Goal: Task Accomplishment & Management: Complete application form

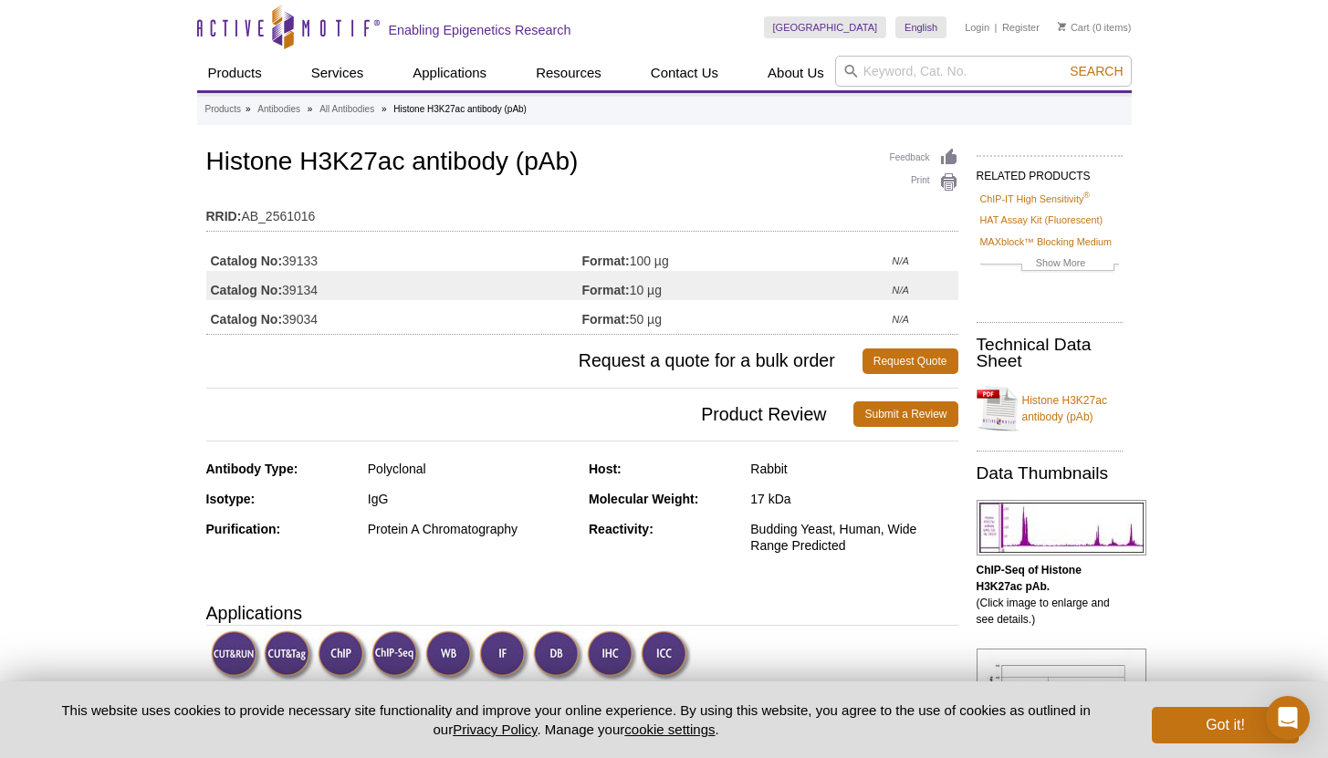
click at [0, 0] on div at bounding box center [0, 0] width 0 height 0
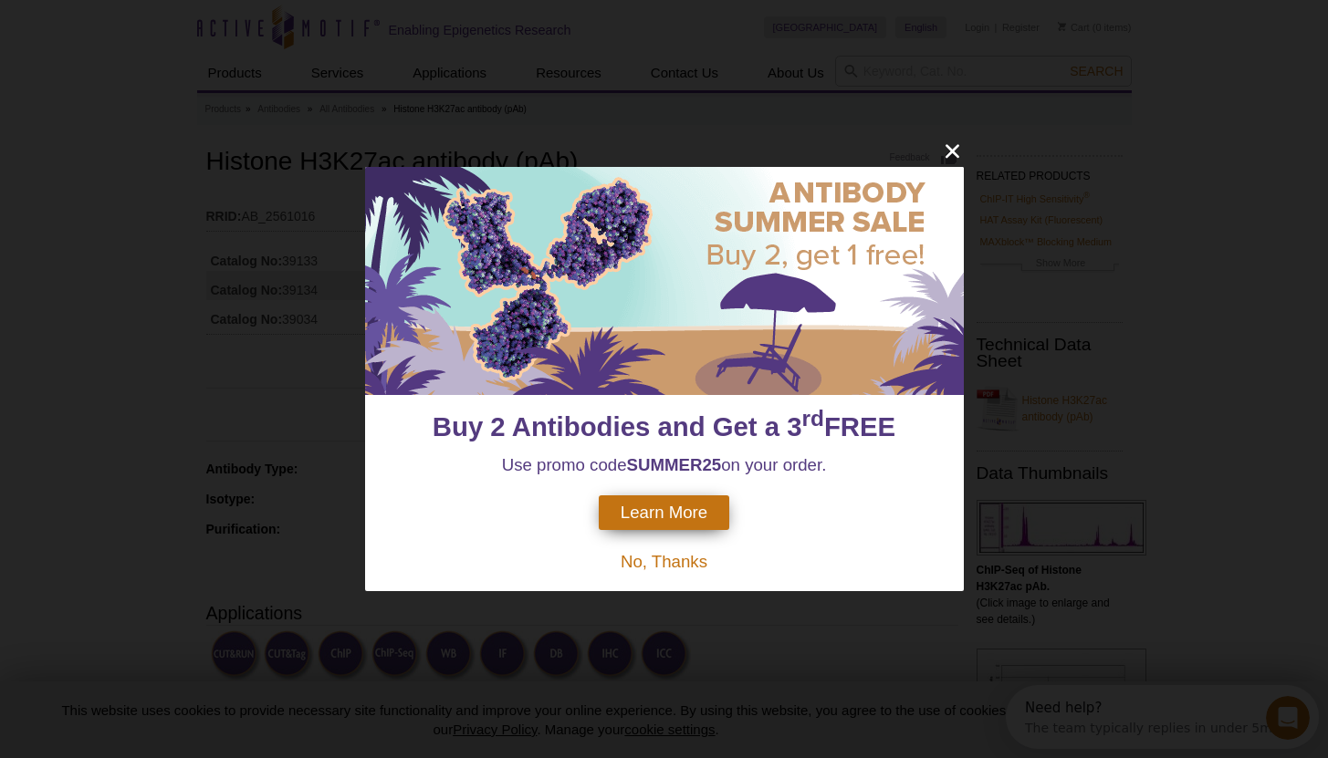
click at [956, 151] on icon "close" at bounding box center [952, 151] width 23 height 23
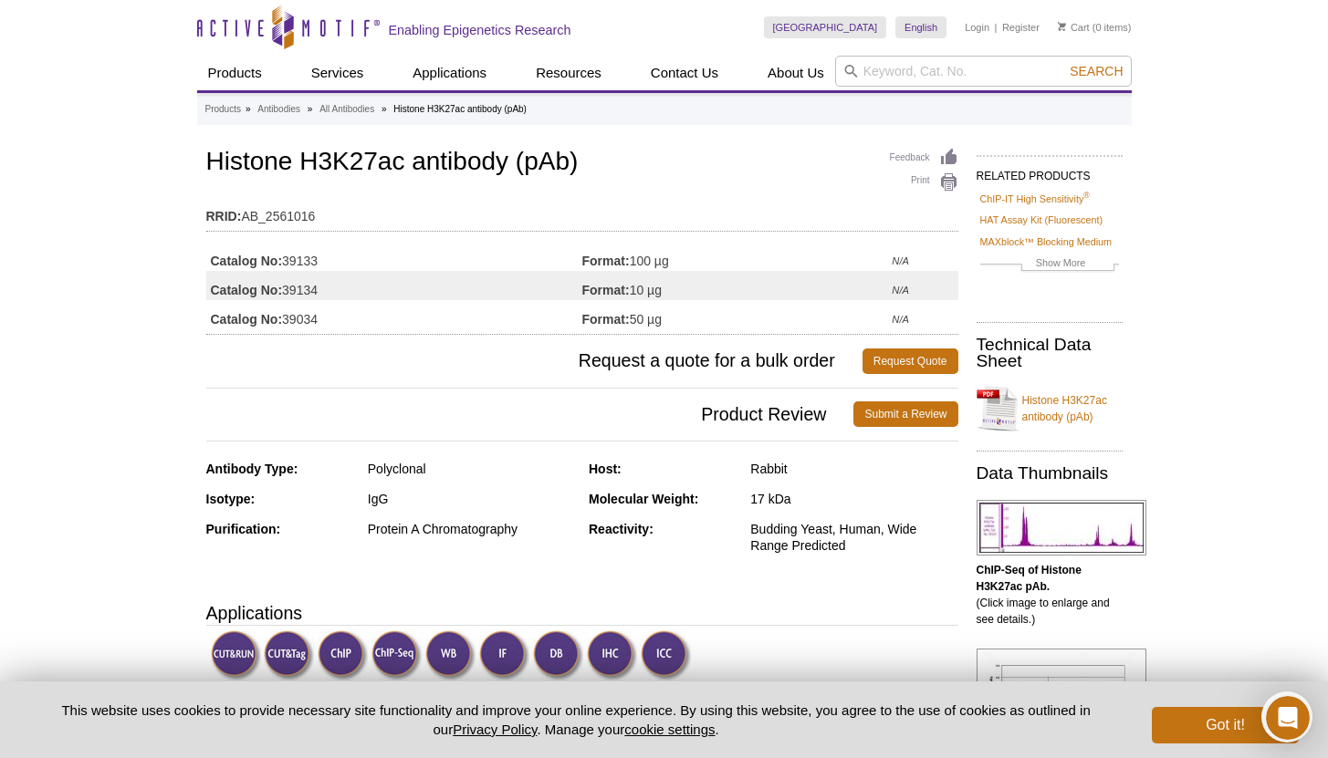
click at [576, 265] on td "Catalog No: 39133" at bounding box center [394, 256] width 376 height 29
click at [631, 261] on td "Format: 100 µg" at bounding box center [737, 256] width 310 height 29
click at [302, 260] on td "Catalog No: 39133" at bounding box center [394, 256] width 376 height 29
click at [1016, 26] on link "Register" at bounding box center [1020, 27] width 37 height 13
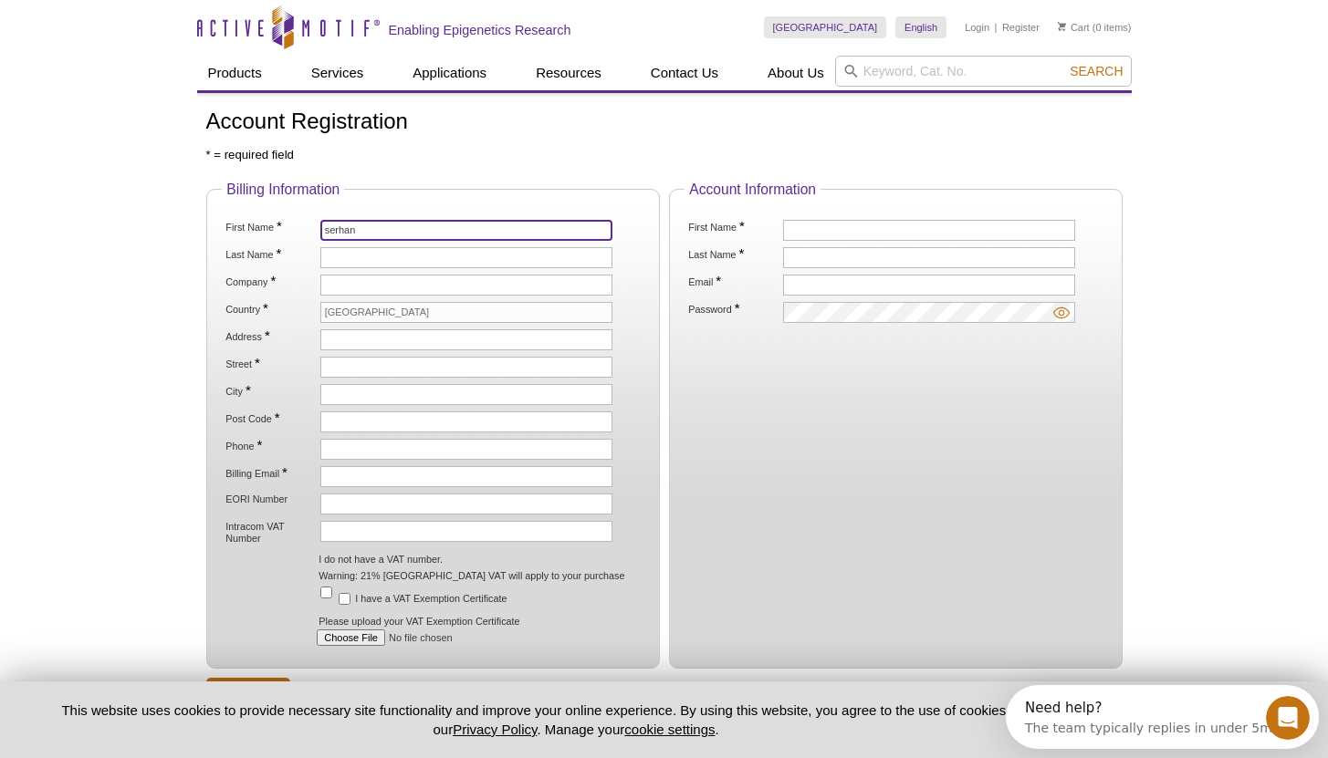
type input "serhan"
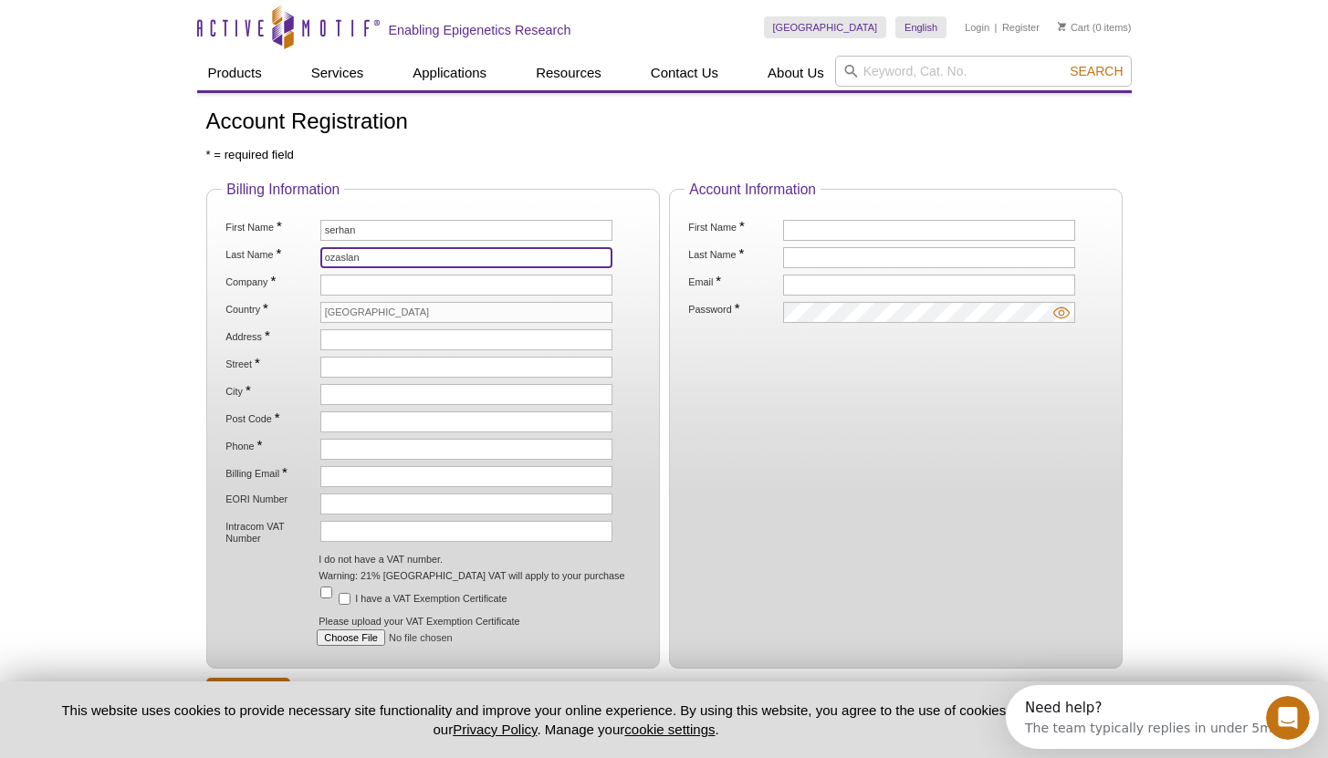
type input "ozaslan"
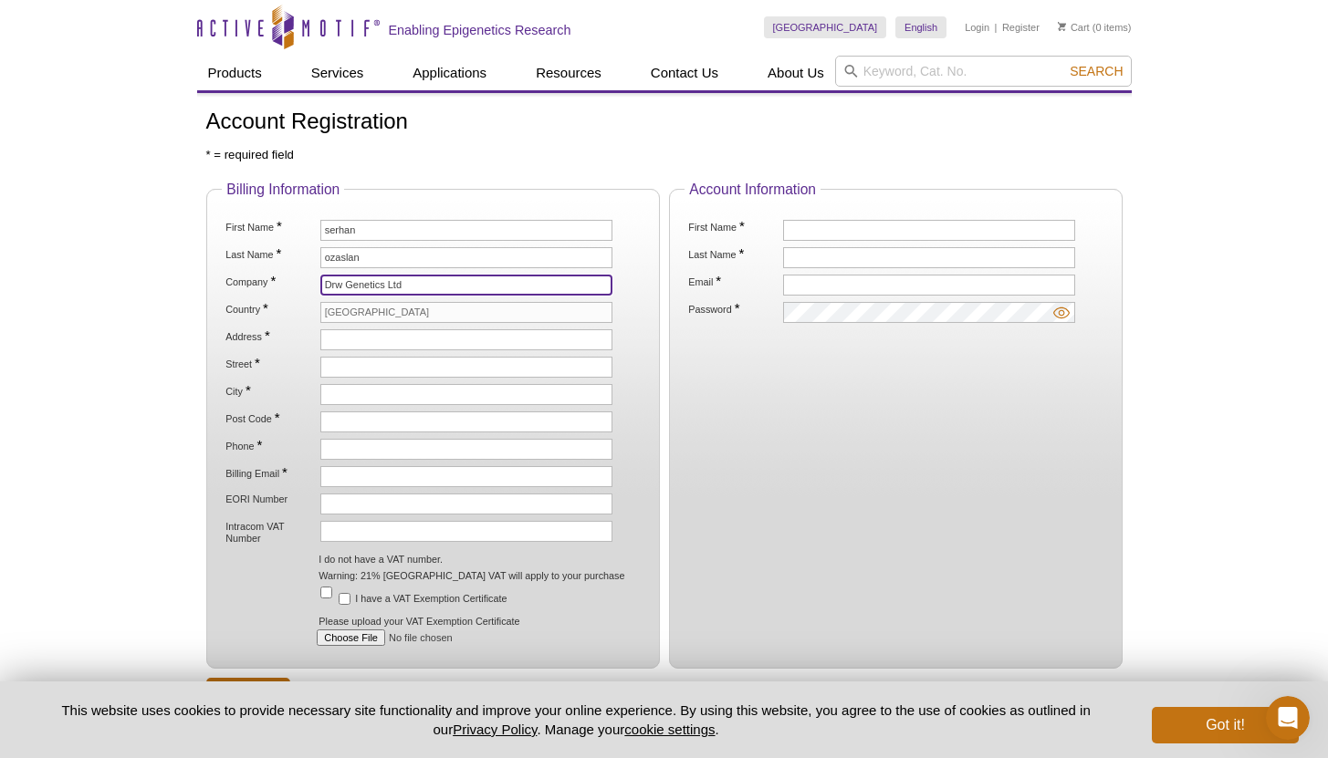
type input "Drw Genetics Ltd"
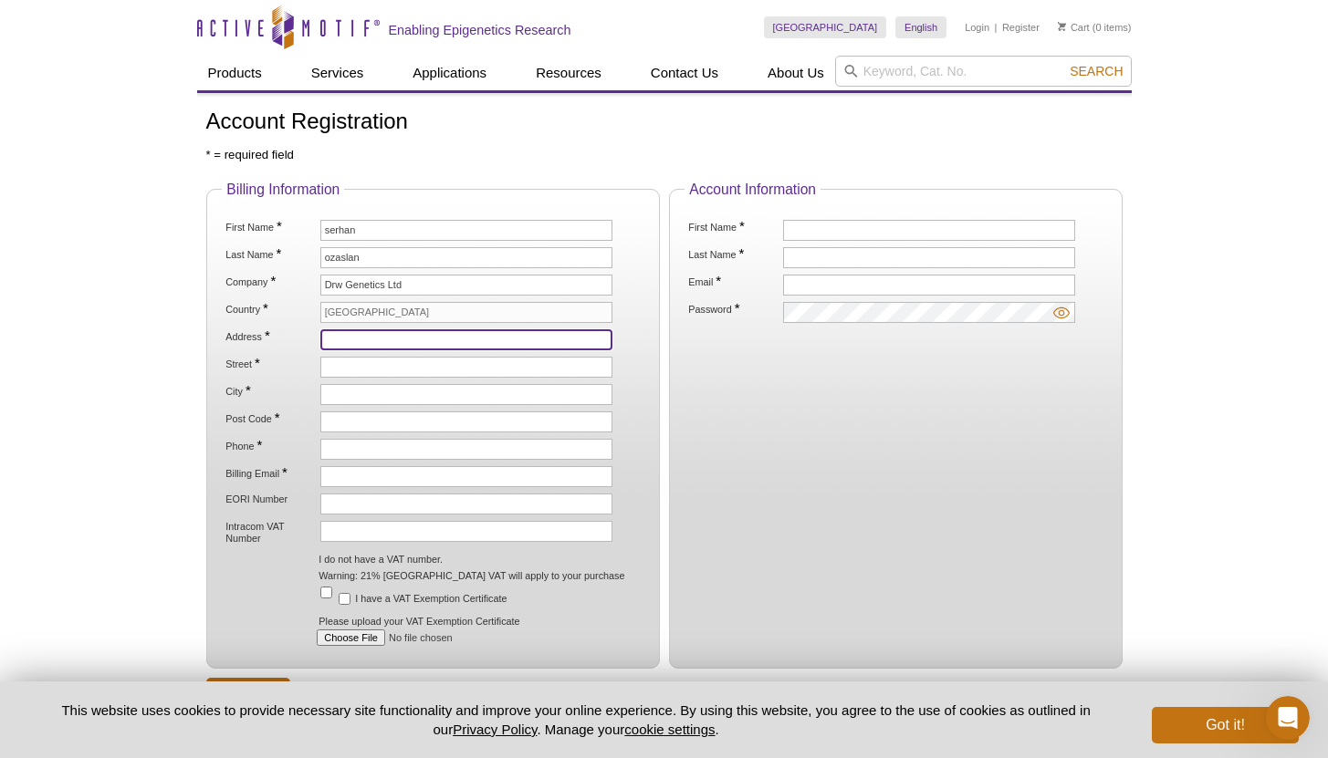
click at [345, 335] on input "Address *" at bounding box center [466, 339] width 292 height 21
paste input "THE CORE TRIQ IL-WIED TA'L MSIDA MSD9021 MALTA"
drag, startPoint x: 448, startPoint y: 340, endPoint x: 612, endPoint y: 339, distance: 164.3
click at [612, 339] on li "Address * THE CORE TRIQ IL-WIED TA'L MSIDA MSD9021 MALTA" at bounding box center [432, 339] width 417 height 21
type input "THE CORE TRIQ IL-WIED"
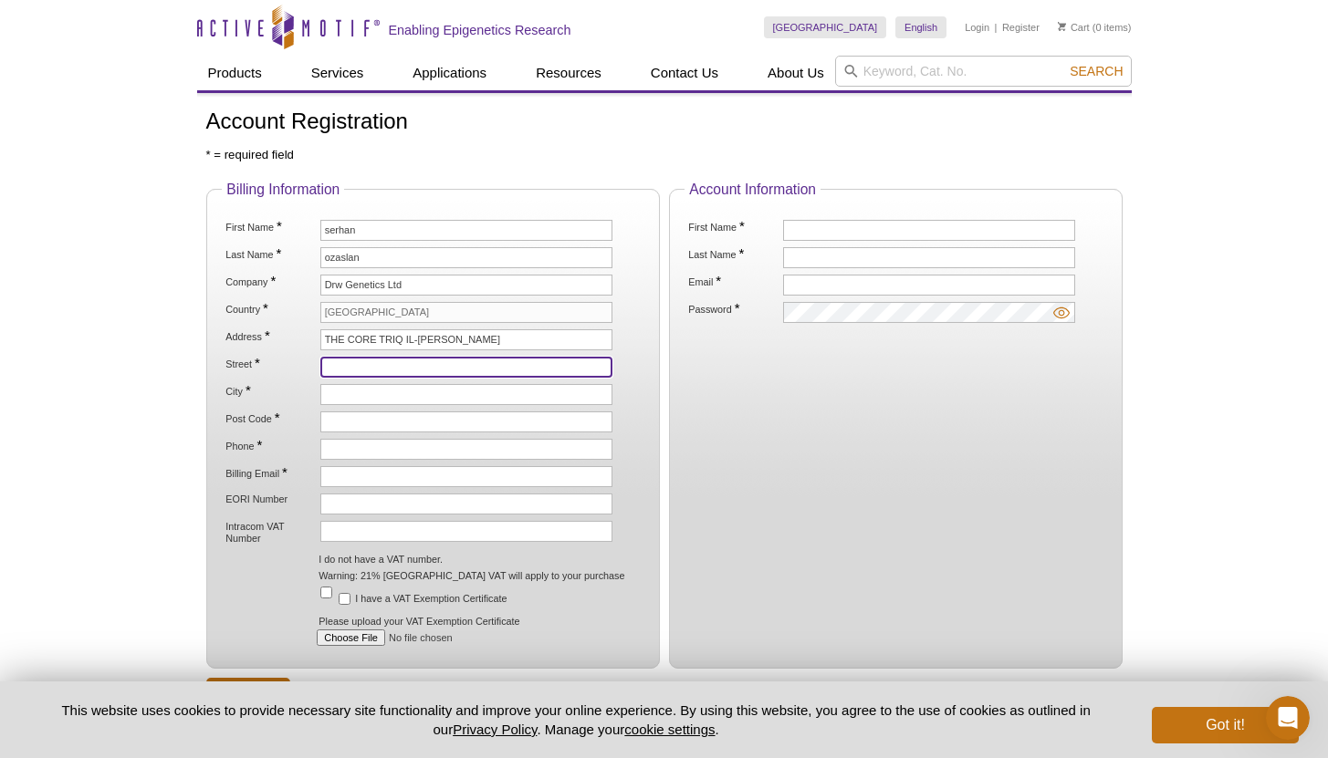
click at [374, 364] on input "Street *" at bounding box center [466, 367] width 292 height 21
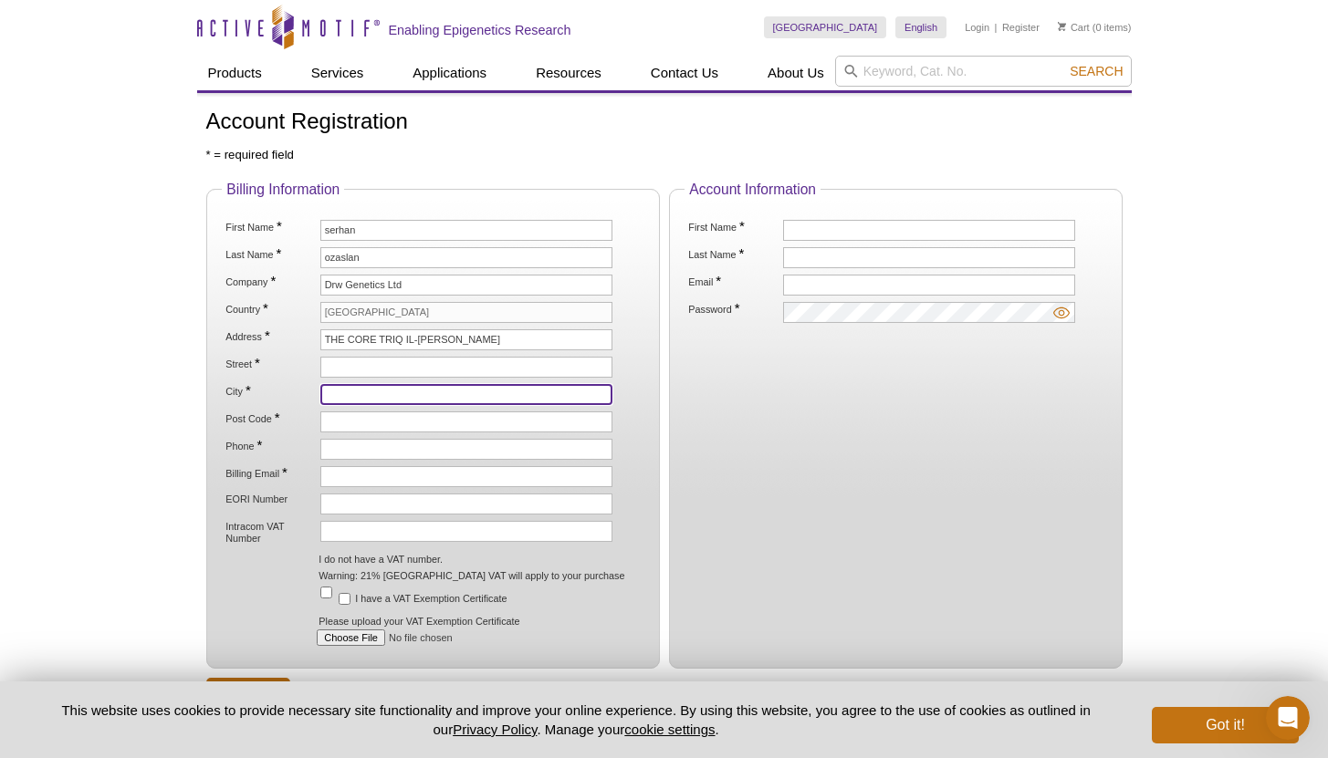
paste input "TA'L MSIDA MSD9021 MALTA"
drag, startPoint x: 380, startPoint y: 392, endPoint x: 467, endPoint y: 395, distance: 87.6
click at [467, 395] on input "TA'L MSIDA MSD9021 MALTA" at bounding box center [466, 394] width 292 height 21
type input "TA'L MSIDA"
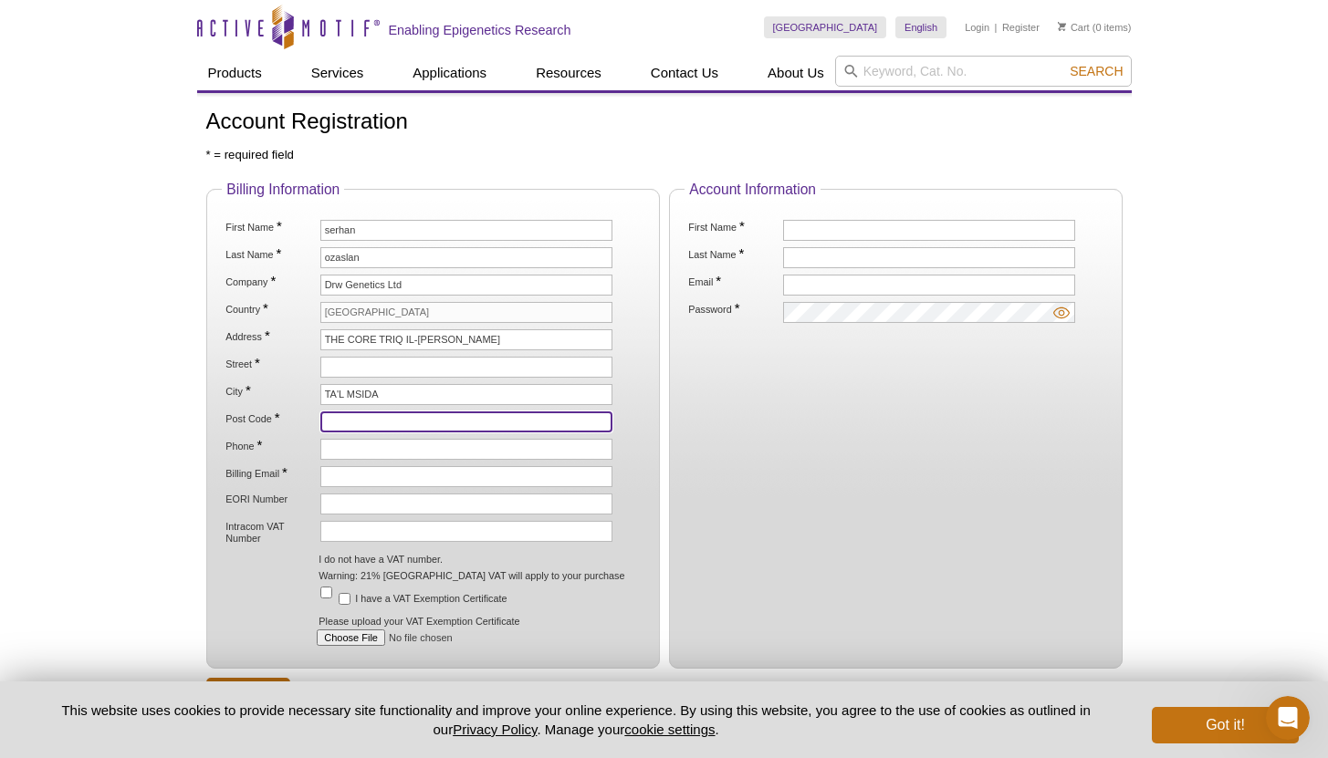
paste input "MSD9021 MALTA"
drag, startPoint x: 426, startPoint y: 424, endPoint x: 370, endPoint y: 425, distance: 56.6
click at [370, 425] on input "MSD9021 MALTA" at bounding box center [466, 422] width 292 height 21
type input "MSD9021"
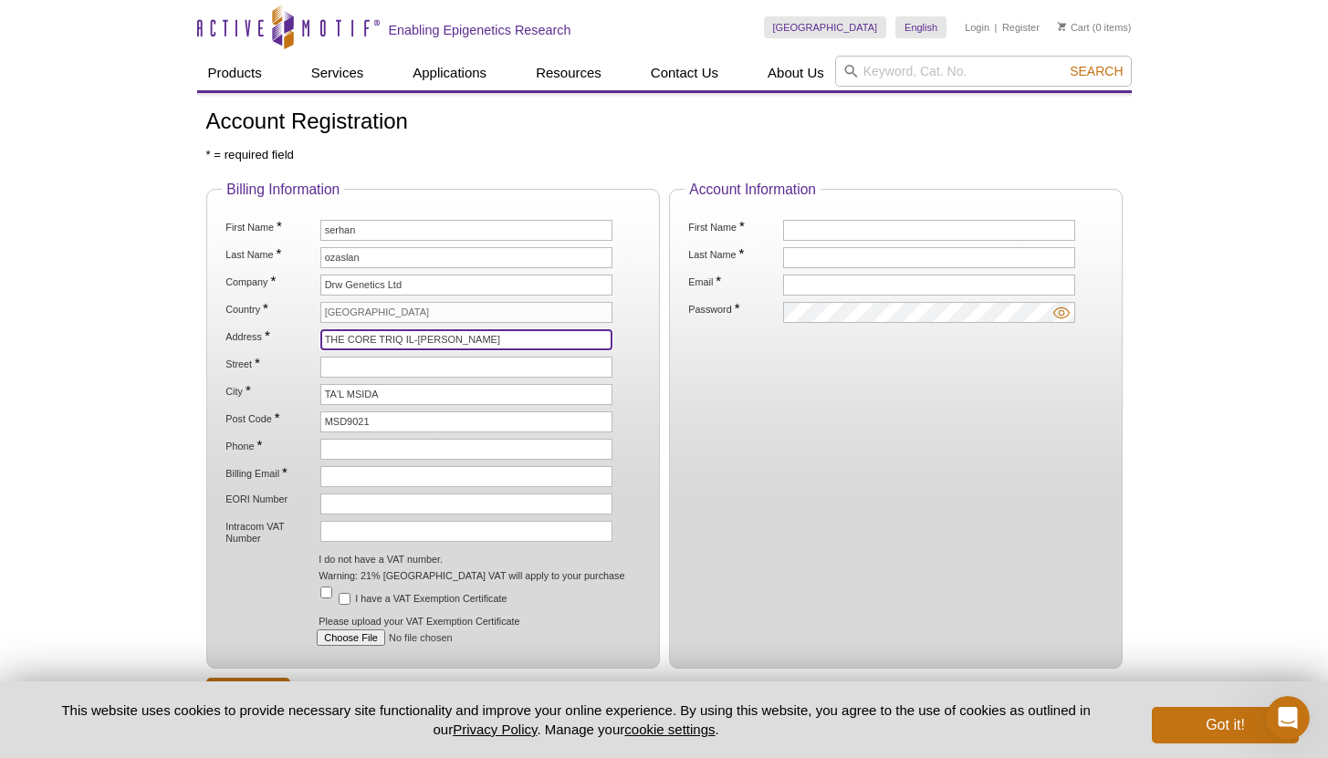
drag, startPoint x: 464, startPoint y: 344, endPoint x: 379, endPoint y: 344, distance: 84.9
click at [379, 344] on input "THE CORE TRIQ IL-WIED" at bounding box center [466, 339] width 292 height 21
type input "THE CORE"
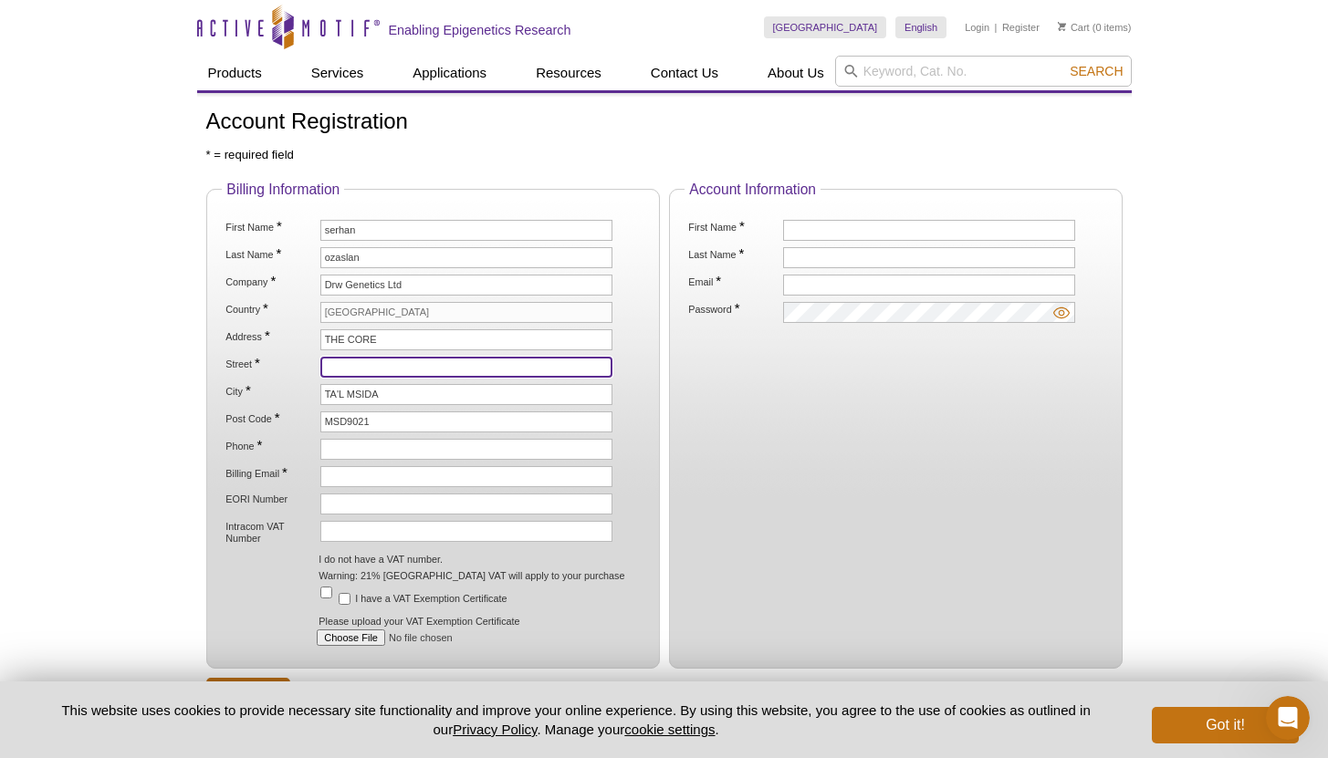
click at [440, 370] on input "Street *" at bounding box center [466, 367] width 292 height 21
paste input "TRIQ IL-WIED"
type input "TRIQ IL-WIED"
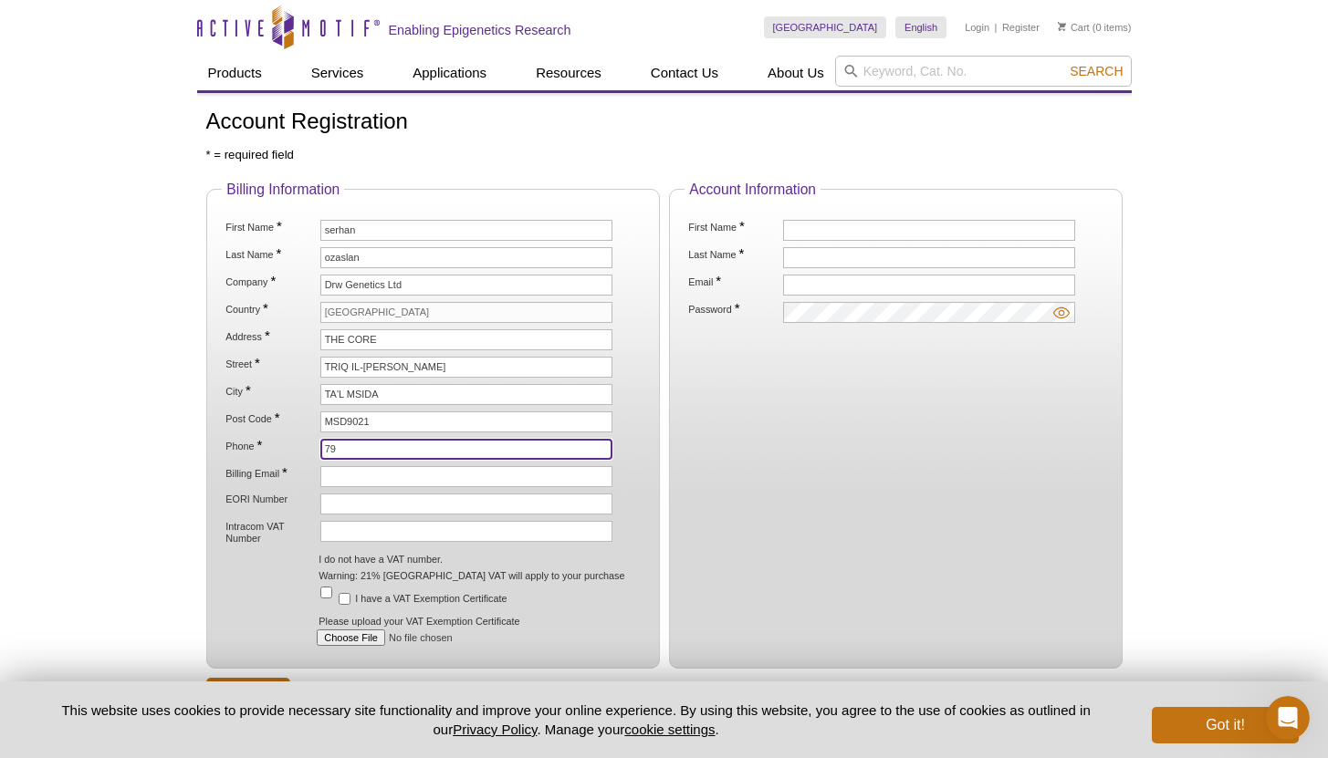
type input "7"
type input "+35679311193"
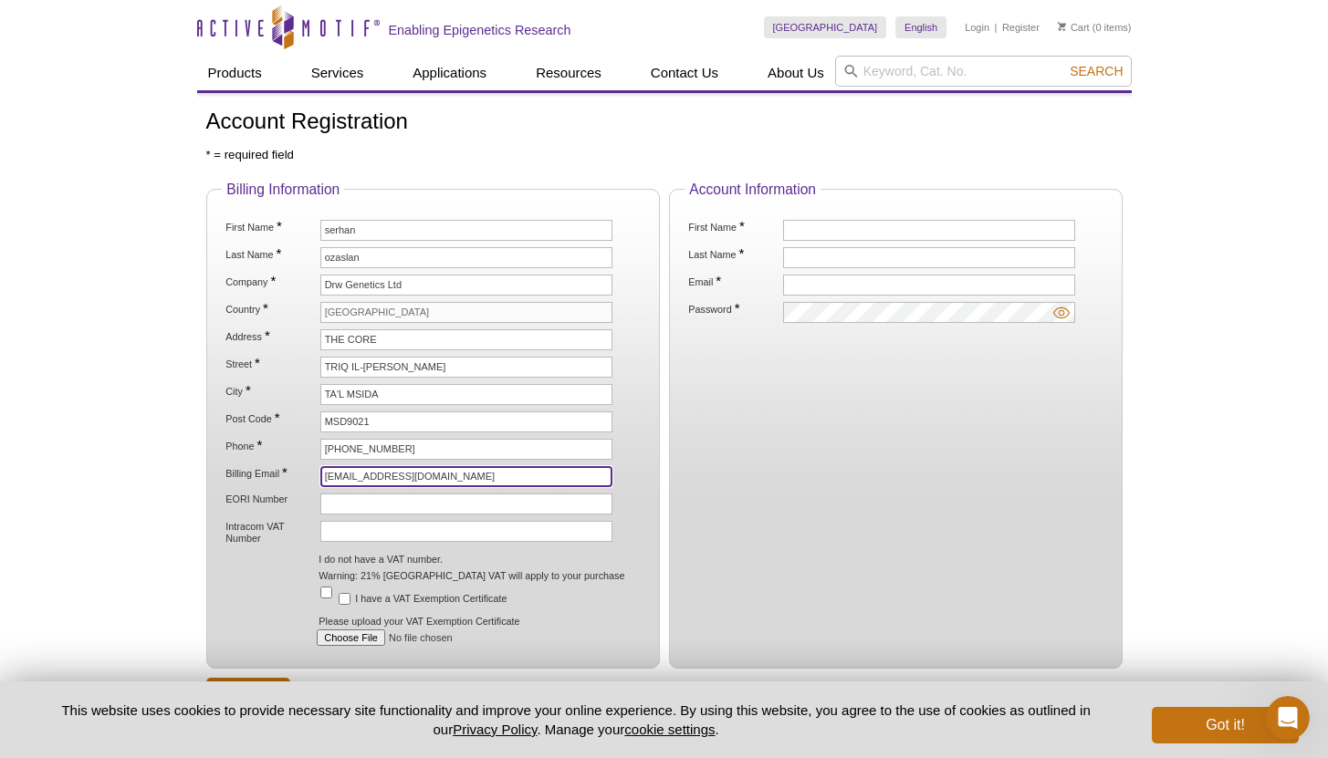
type input "info@drwgenetics.com"
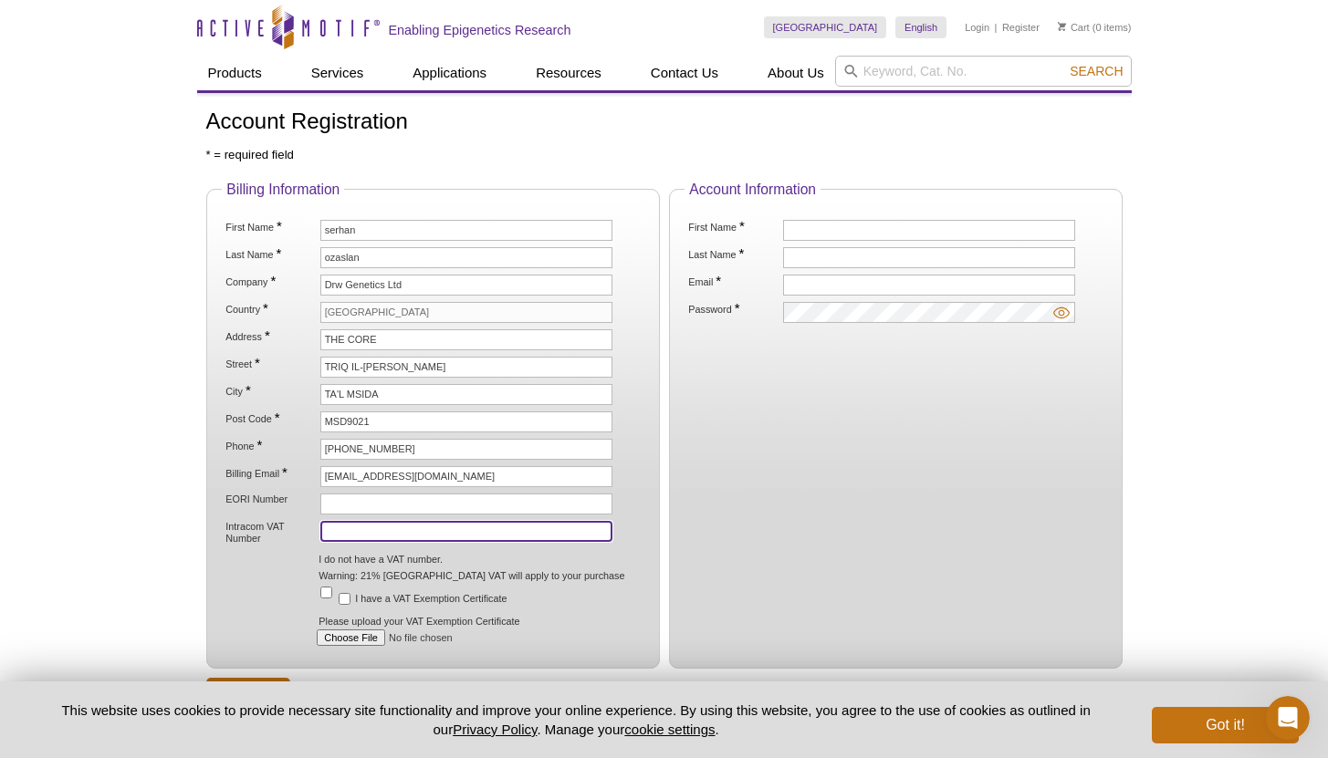
paste input "MT29847102"
type input "MT29847102"
click at [792, 513] on fieldset "Account Information First Name * Last Name * Email * Password *" at bounding box center [896, 426] width 454 height 488
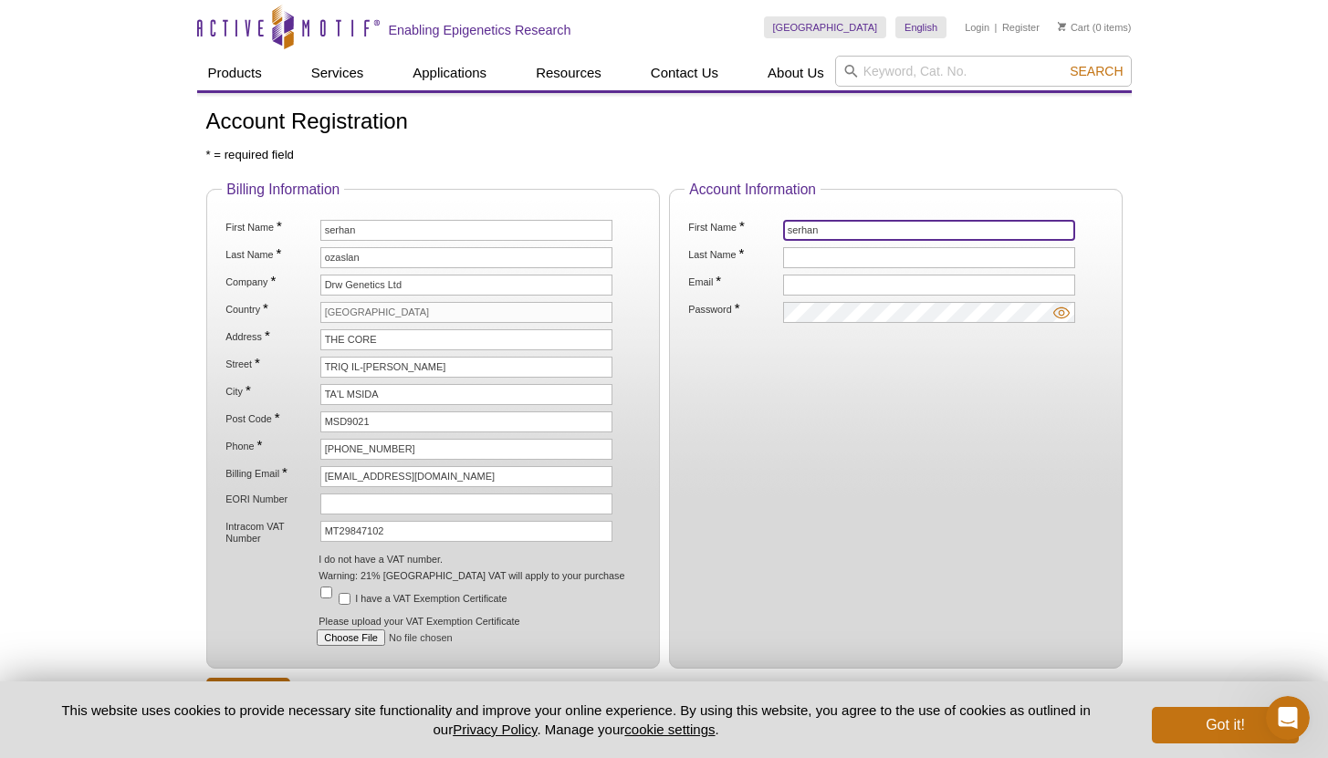
type input "serhan"
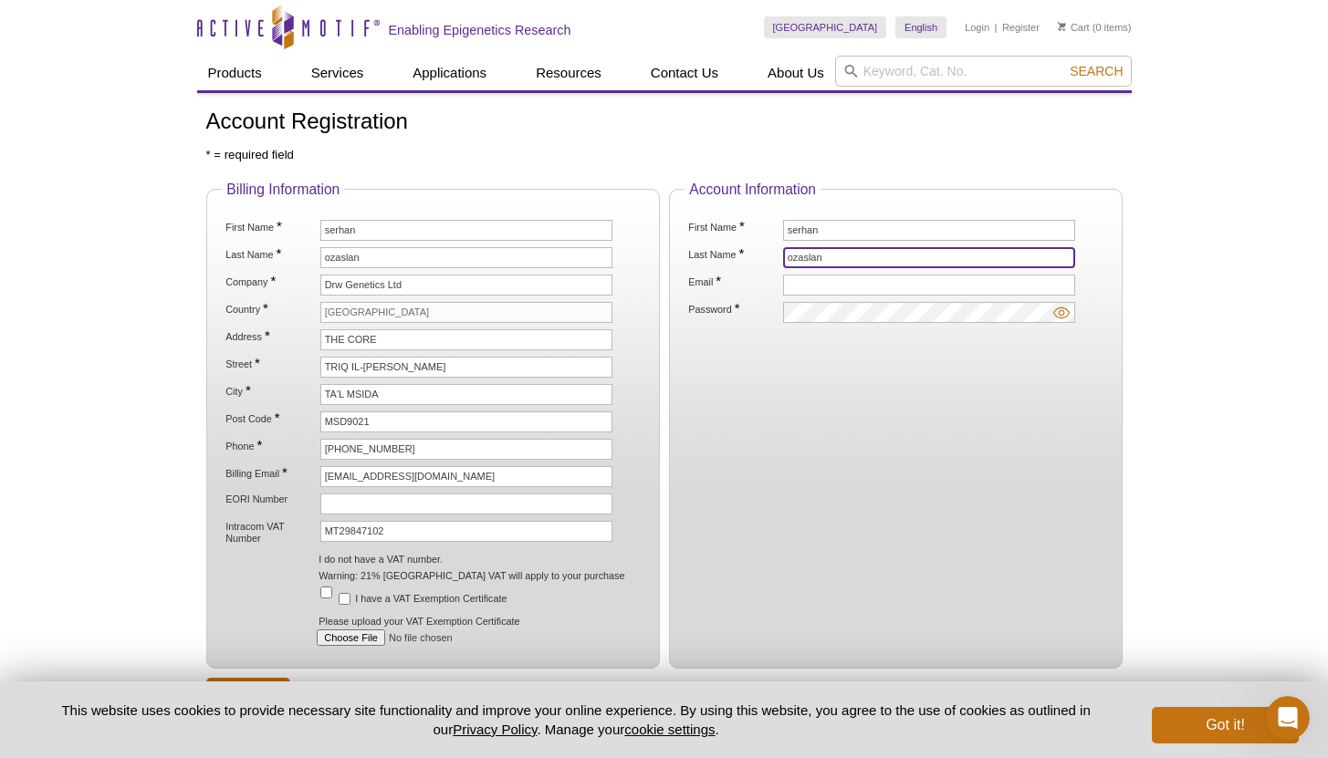
type input "ozaslan"
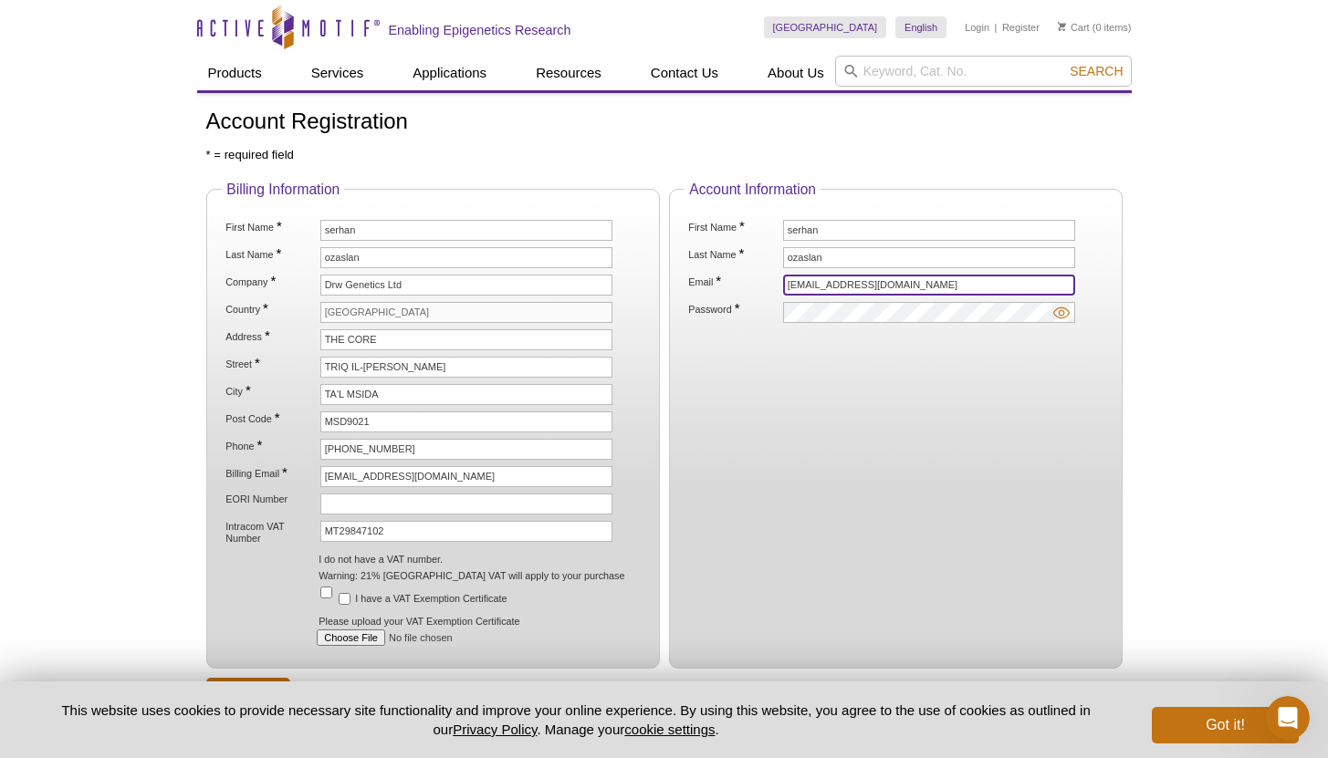
type input "info@drwgenetics.com"
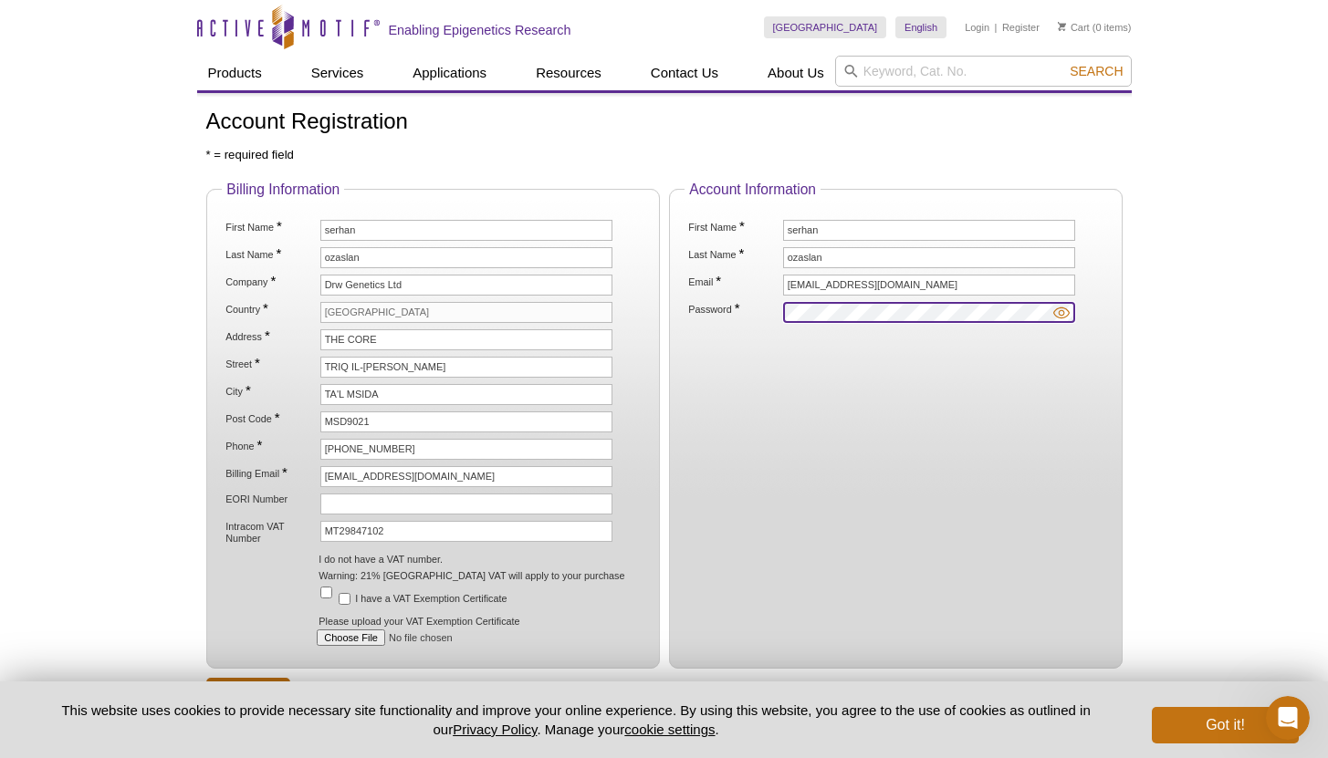
scroll to position [152, 0]
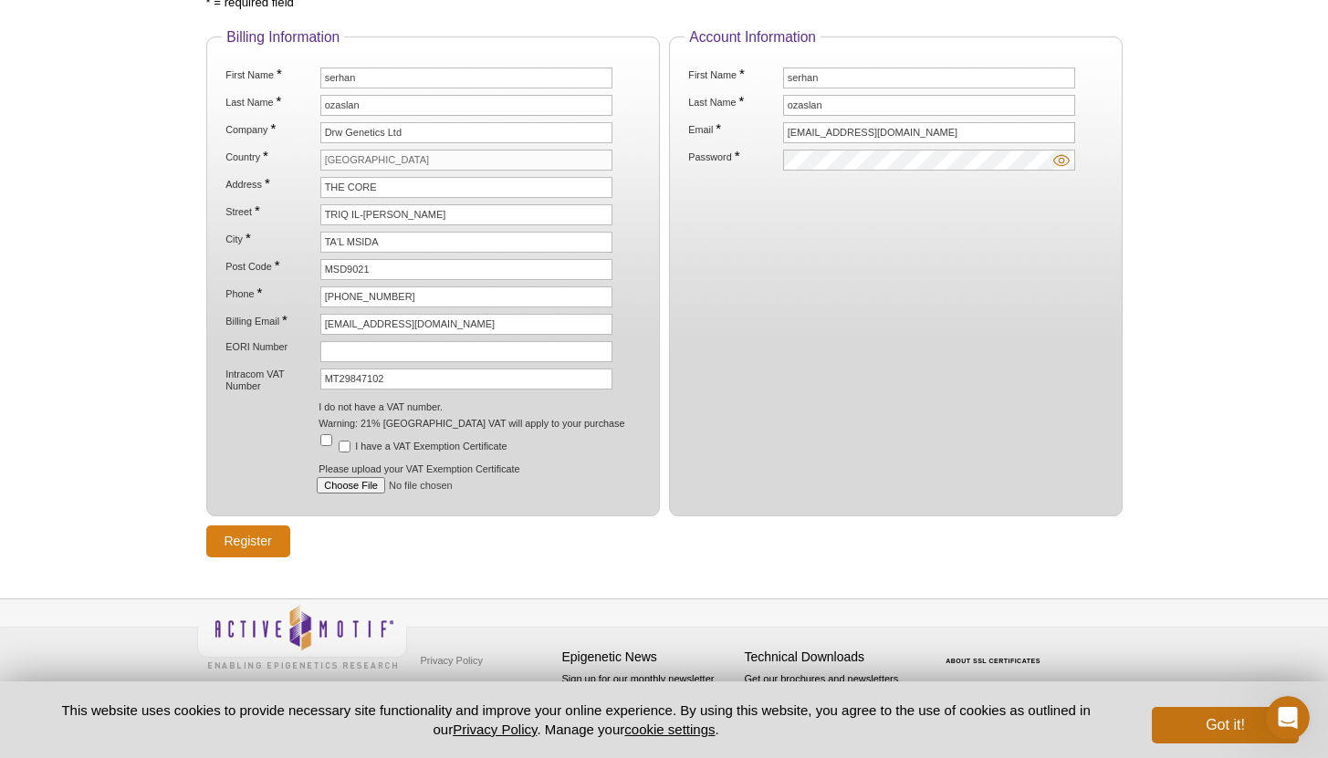
click at [270, 537] on input "Register" at bounding box center [248, 542] width 84 height 32
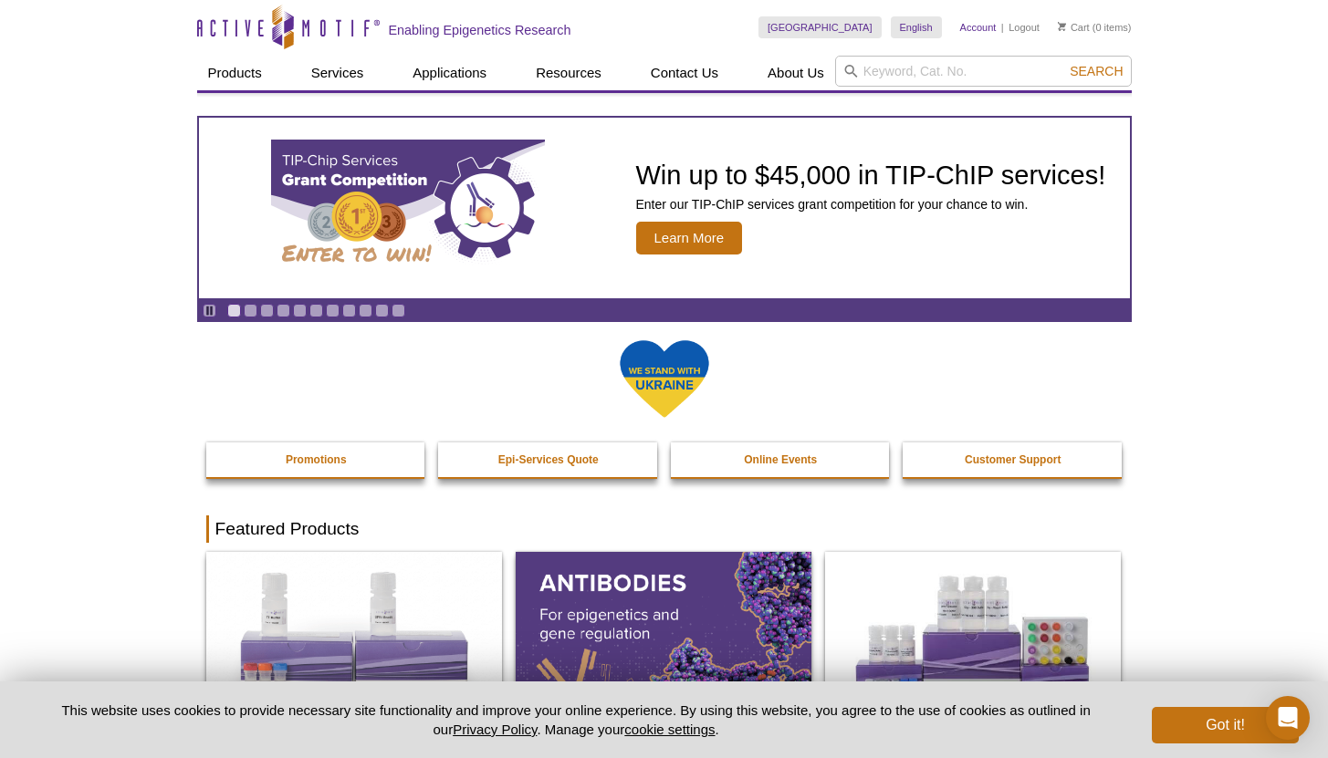
click at [987, 26] on link "Account" at bounding box center [978, 27] width 37 height 13
click at [897, 75] on input "search" at bounding box center [983, 71] width 297 height 31
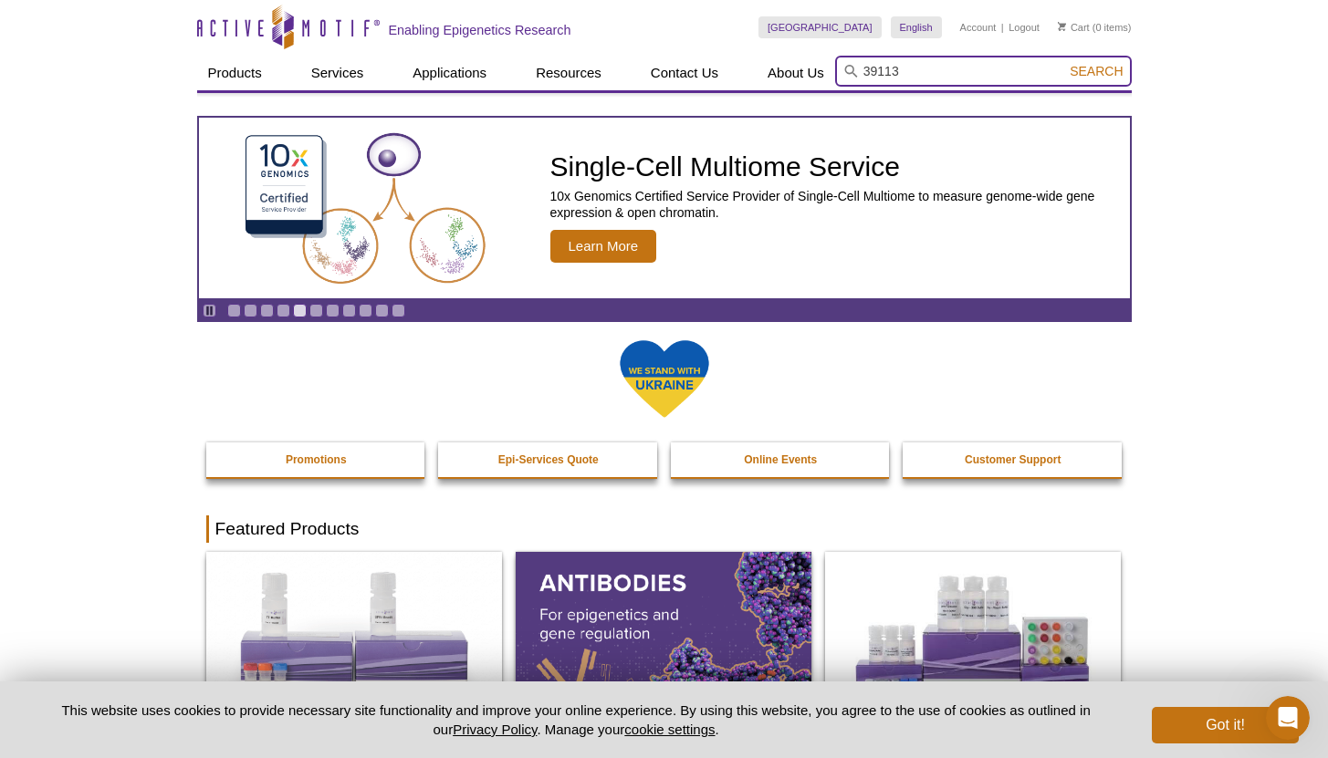
type input "39113"
click at [1085, 68] on span "Search" at bounding box center [1096, 71] width 53 height 15
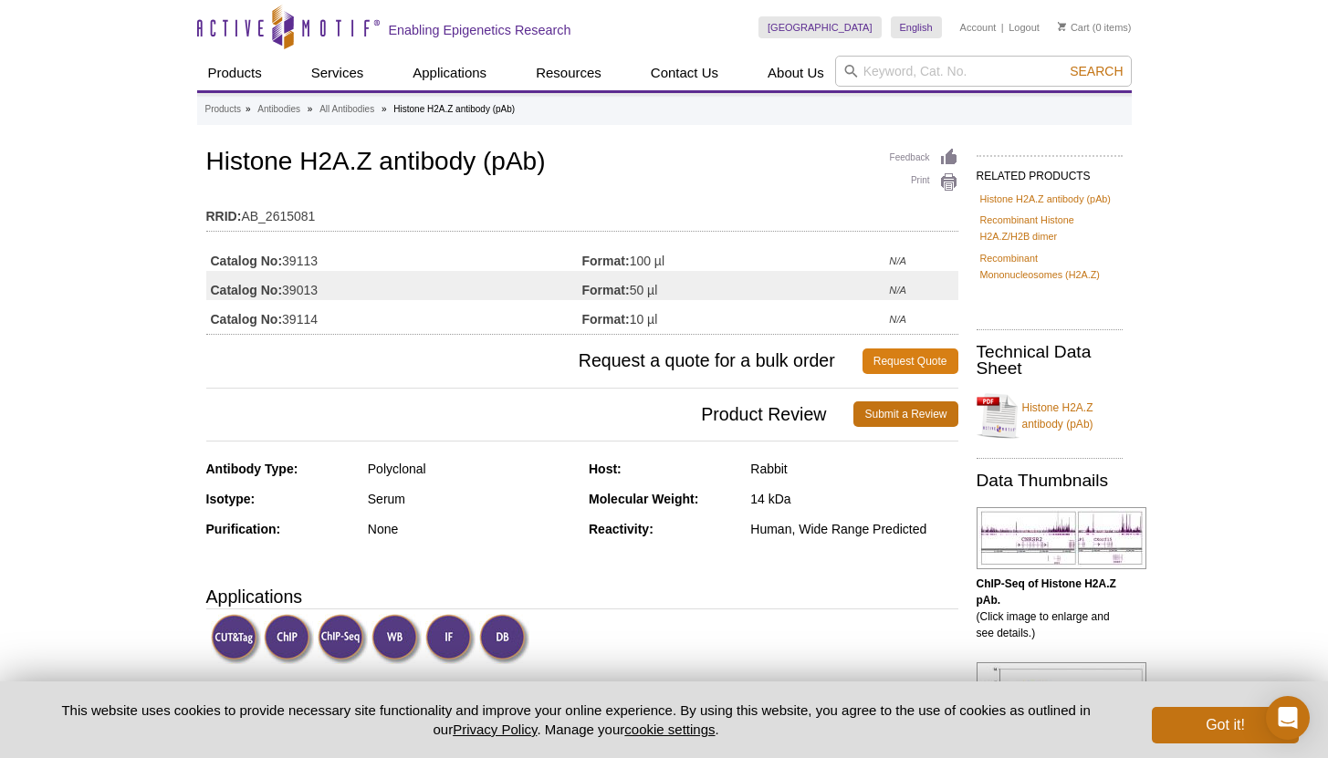
click at [907, 361] on link "Request Quote" at bounding box center [910, 362] width 96 height 26
click at [787, 253] on td "Format: 100 µl" at bounding box center [736, 256] width 308 height 29
click at [641, 260] on td "Format: 100 µl" at bounding box center [736, 256] width 308 height 29
click at [288, 262] on td "Catalog No: 39113" at bounding box center [394, 256] width 376 height 29
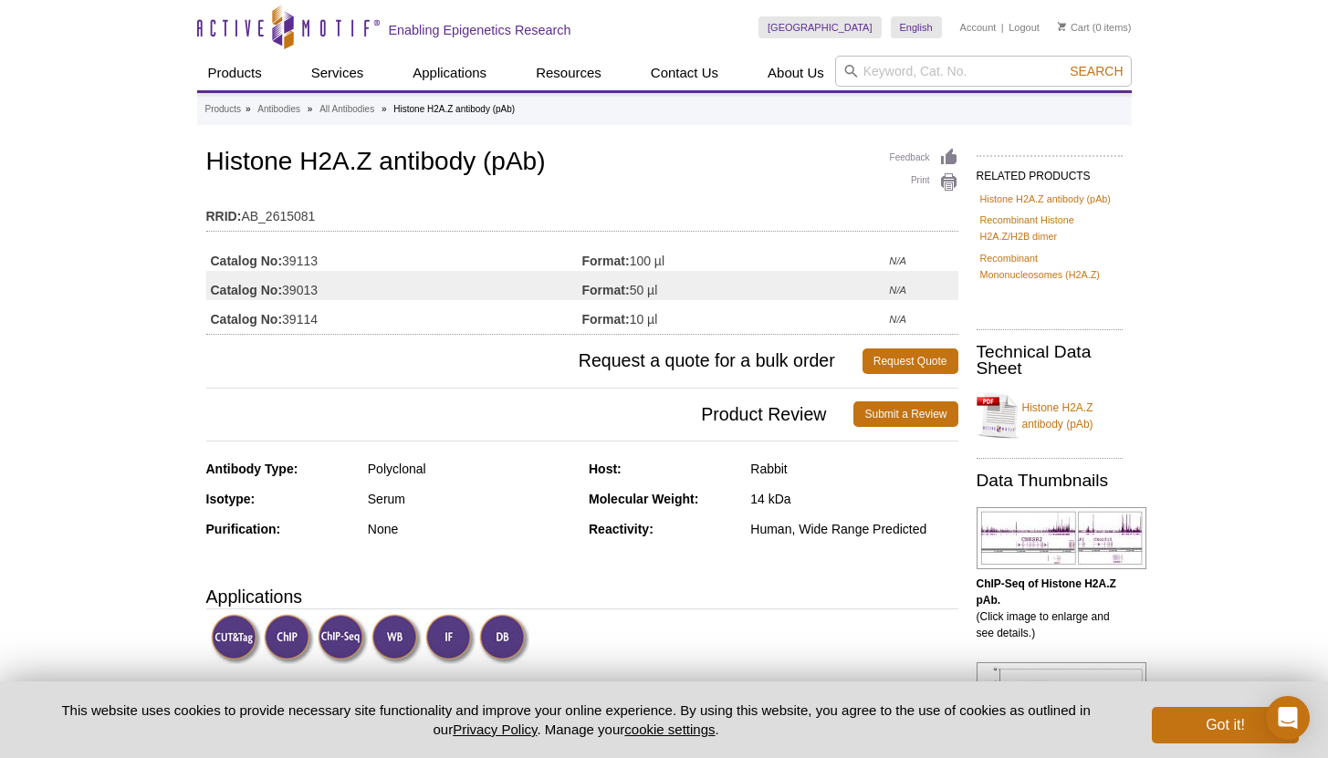
click at [540, 253] on td "Catalog No: 39113" at bounding box center [394, 256] width 376 height 29
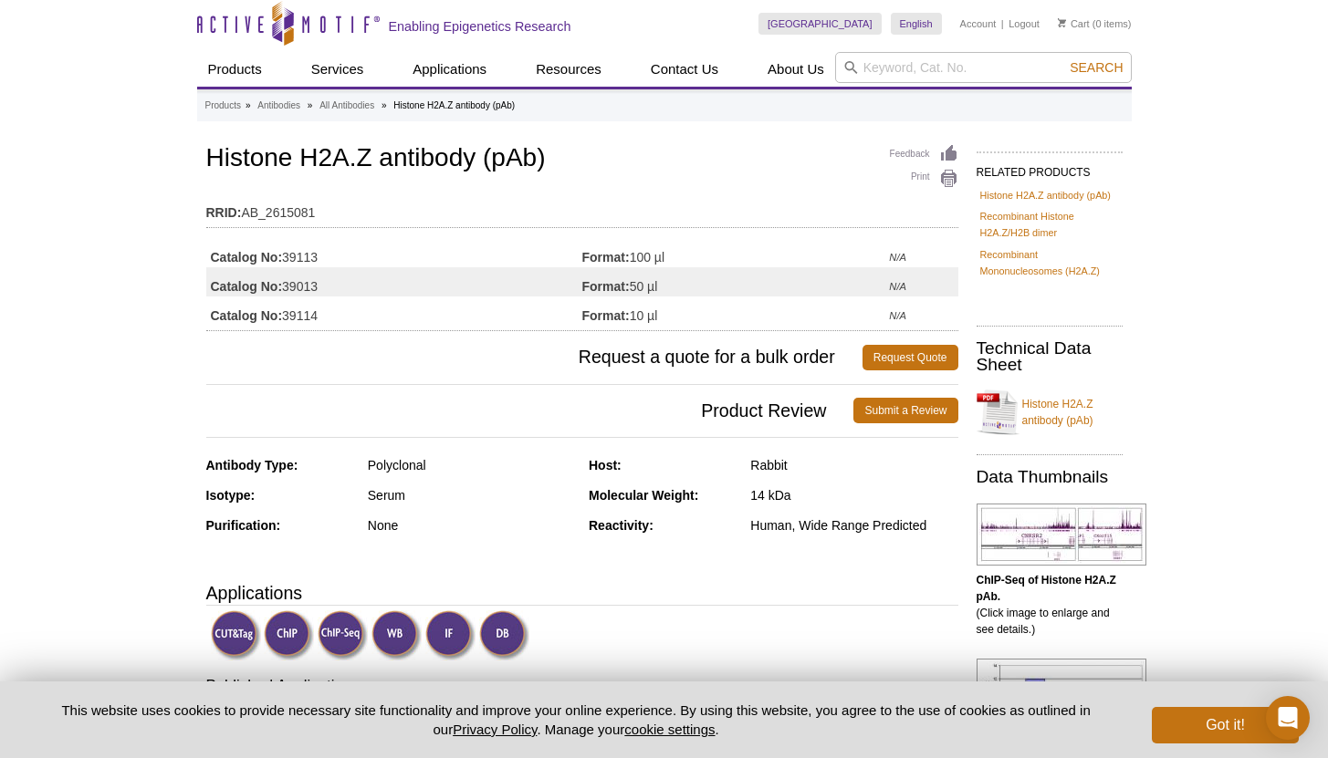
click at [278, 249] on strong "Catalog No:" at bounding box center [247, 257] width 72 height 16
click at [232, 256] on strong "Catalog No:" at bounding box center [247, 257] width 72 height 16
click at [371, 152] on h1 "Histone H2A.Z antibody (pAb)" at bounding box center [582, 159] width 752 height 31
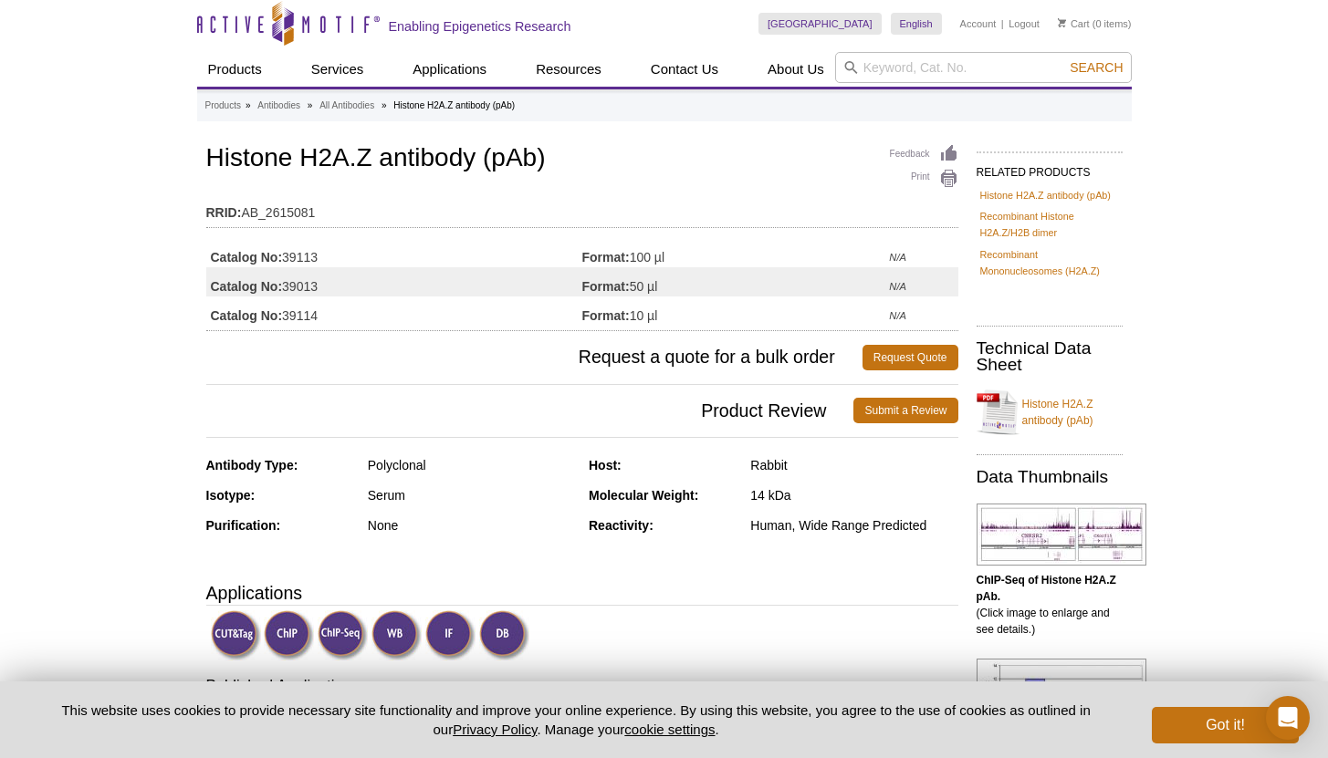
scroll to position [0, 0]
